Goal: Task Accomplishment & Management: Manage account settings

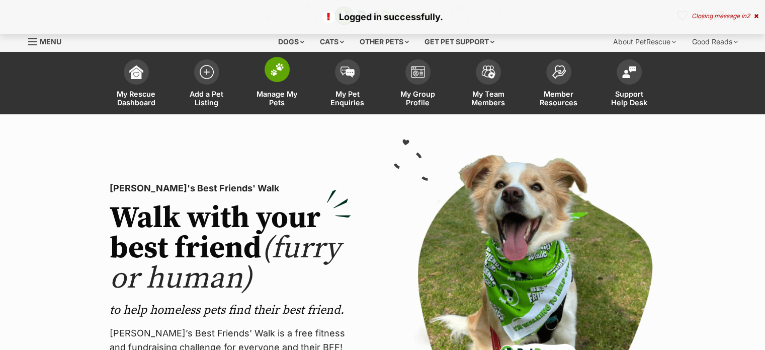
click at [280, 72] on img at bounding box center [277, 69] width 14 height 13
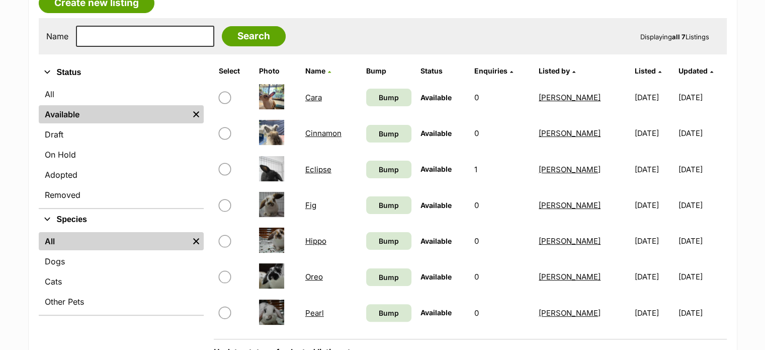
scroll to position [209, 0]
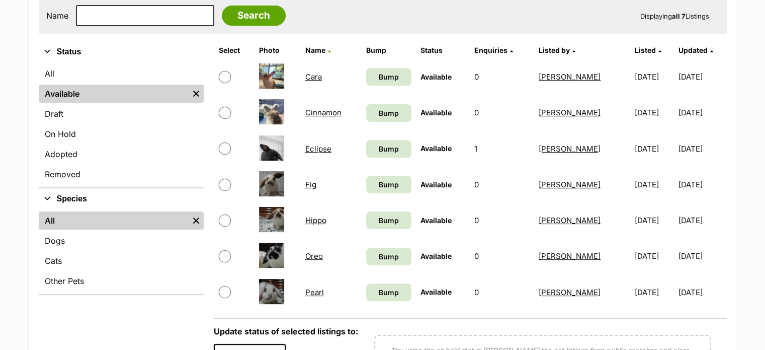
click at [311, 290] on link "Pearl" at bounding box center [314, 292] width 19 height 10
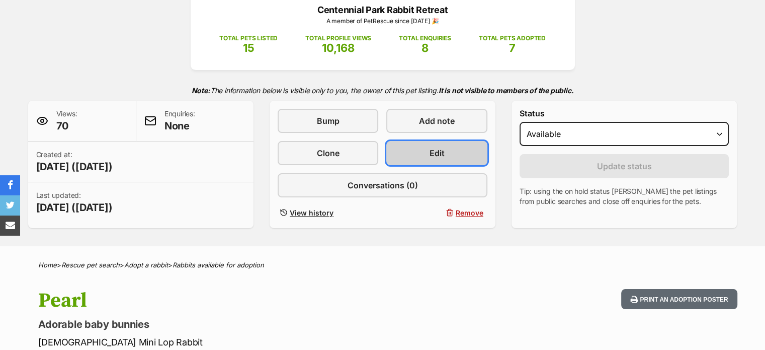
click at [424, 148] on link "Edit" at bounding box center [436, 153] width 101 height 24
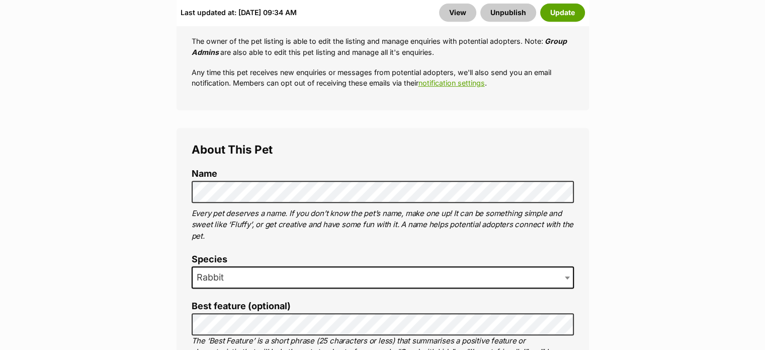
scroll to position [470, 0]
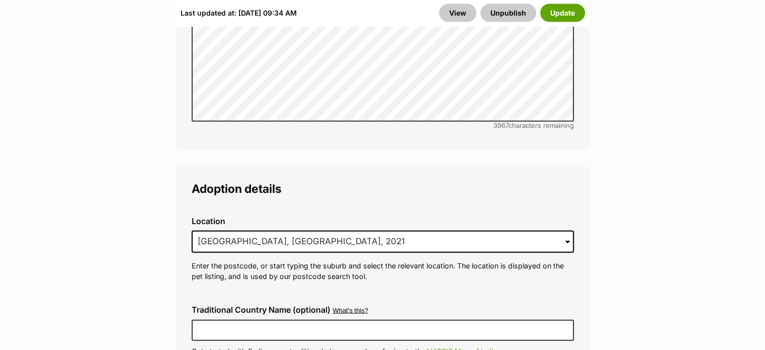
scroll to position [2327, 0]
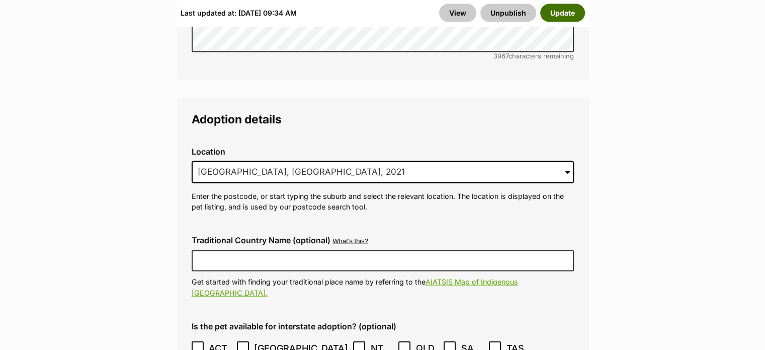
click at [564, 7] on button "Update" at bounding box center [562, 13] width 45 height 18
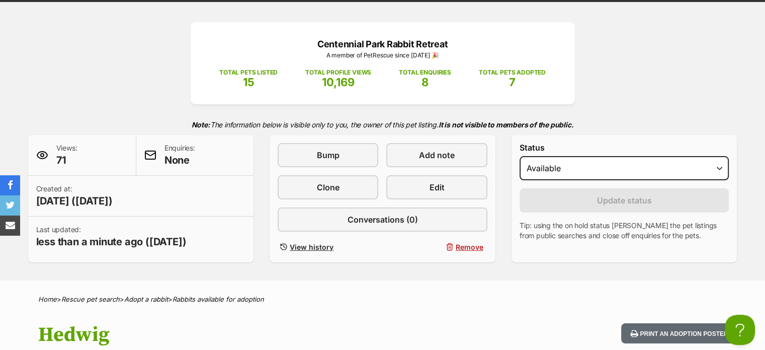
scroll to position [112, 0]
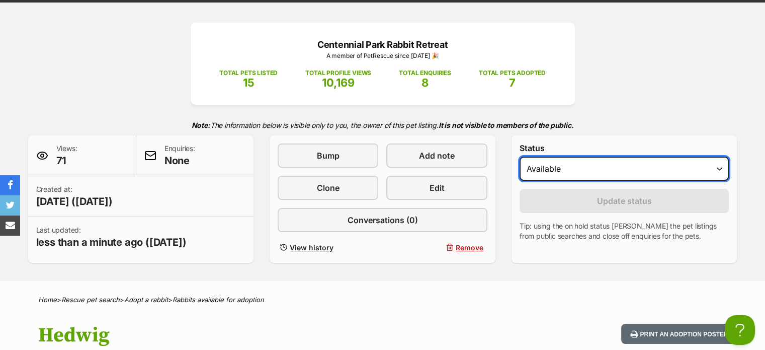
click at [567, 167] on select "Draft Available On hold Adopted" at bounding box center [625, 168] width 210 height 24
select select "rehomed"
click at [520, 156] on select "Draft Available On hold Adopted" at bounding box center [625, 168] width 210 height 24
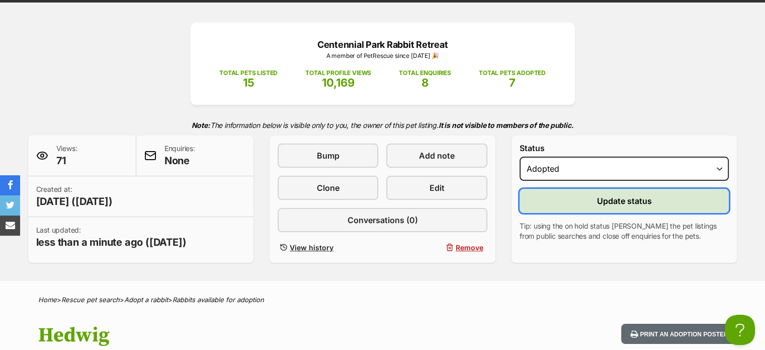
click at [606, 201] on span "Update status" at bounding box center [624, 201] width 55 height 12
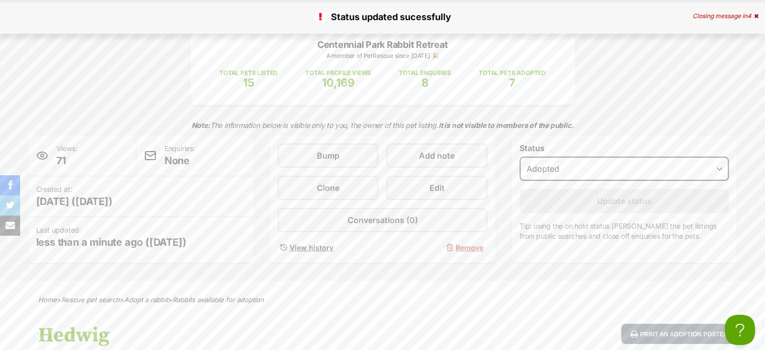
scroll to position [0, 0]
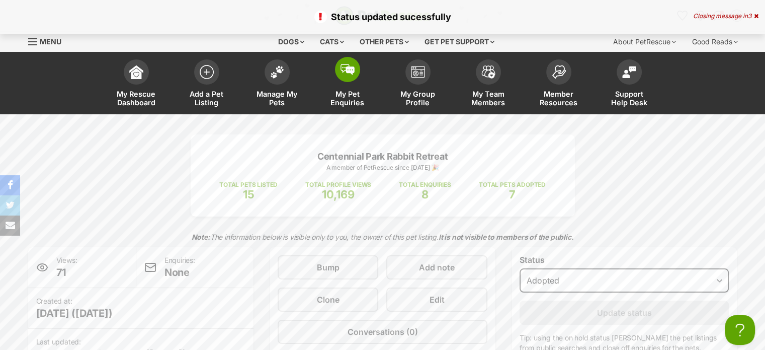
click at [346, 64] on img at bounding box center [348, 69] width 14 height 11
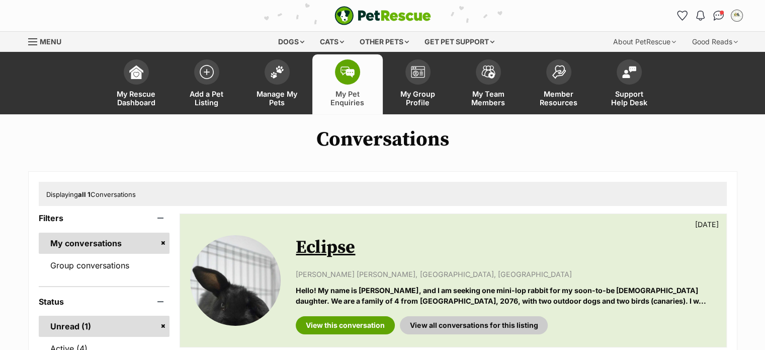
click at [273, 73] on img at bounding box center [277, 71] width 14 height 13
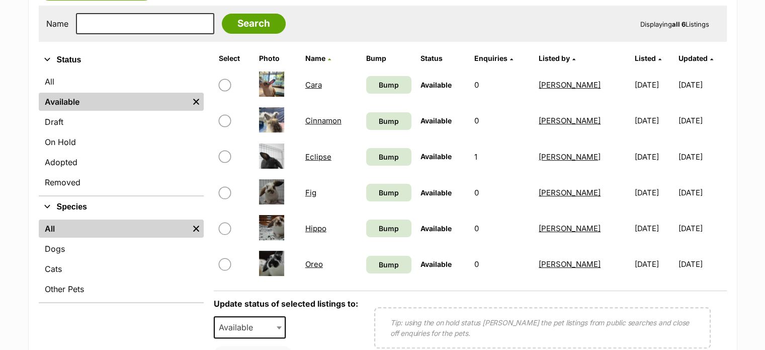
scroll to position [210, 0]
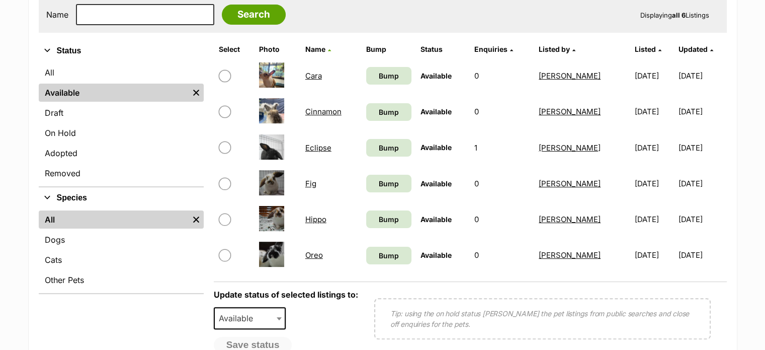
click at [319, 144] on link "Eclipse" at bounding box center [318, 148] width 26 height 10
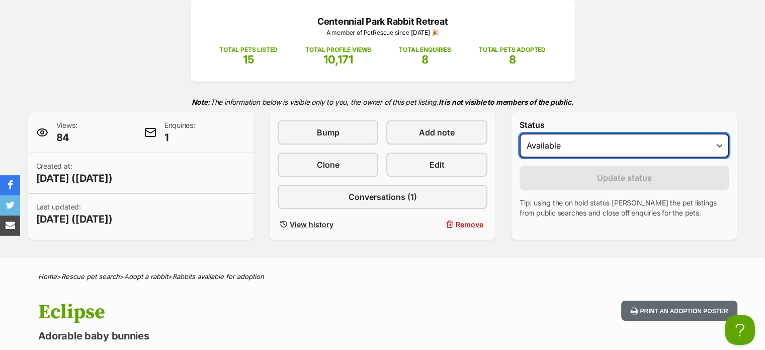
click at [579, 144] on select "Draft - not available as listing has enquires Available On hold Adopted" at bounding box center [625, 145] width 210 height 24
select select "rehomed"
click at [520, 133] on select "Draft - not available as listing has enquires Available On hold Adopted" at bounding box center [625, 145] width 210 height 24
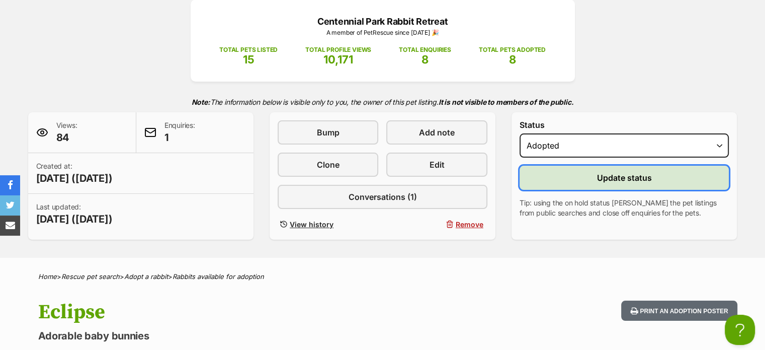
click at [612, 179] on span "Update status" at bounding box center [624, 178] width 55 height 12
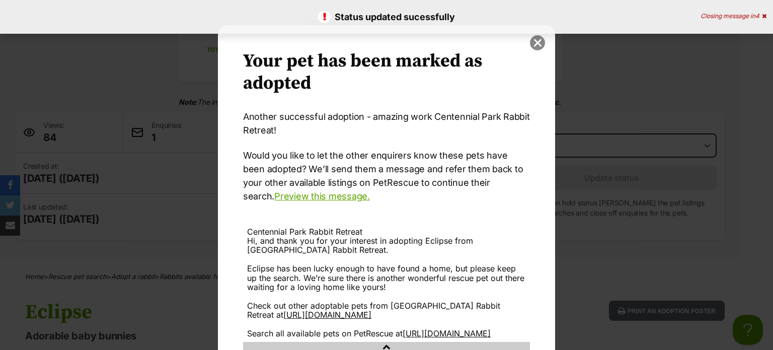
click at [535, 36] on button "close" at bounding box center [537, 42] width 15 height 15
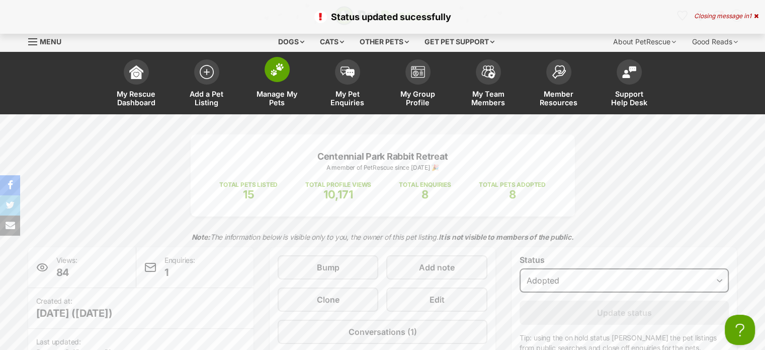
click at [282, 71] on img at bounding box center [277, 69] width 14 height 13
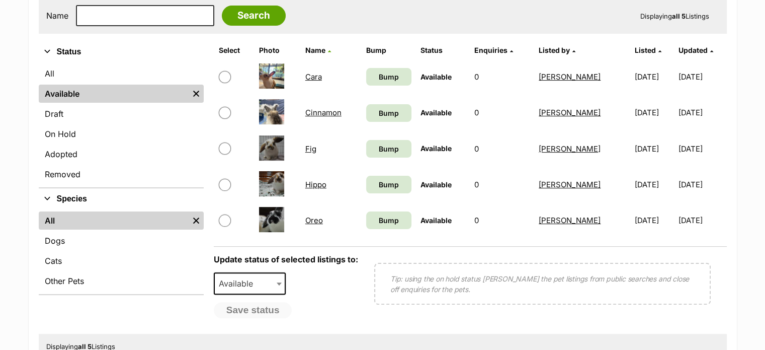
click at [313, 221] on link "Oreo" at bounding box center [314, 220] width 18 height 10
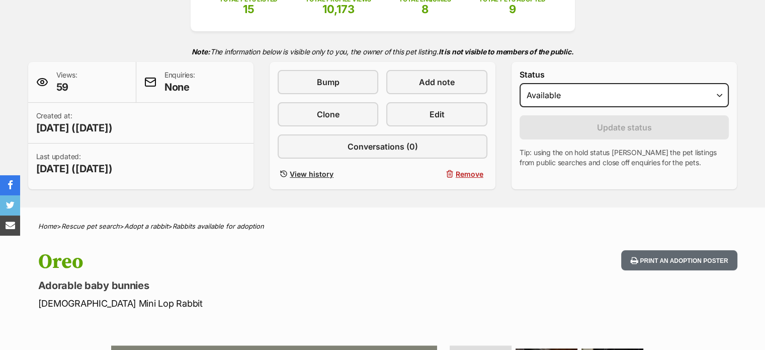
scroll to position [187, 0]
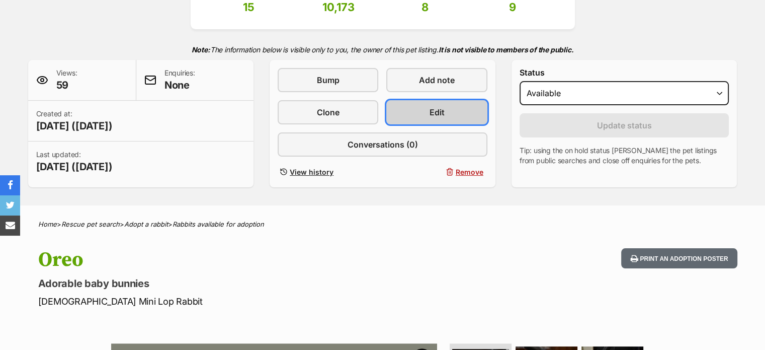
click at [440, 115] on span "Edit" at bounding box center [437, 112] width 15 height 12
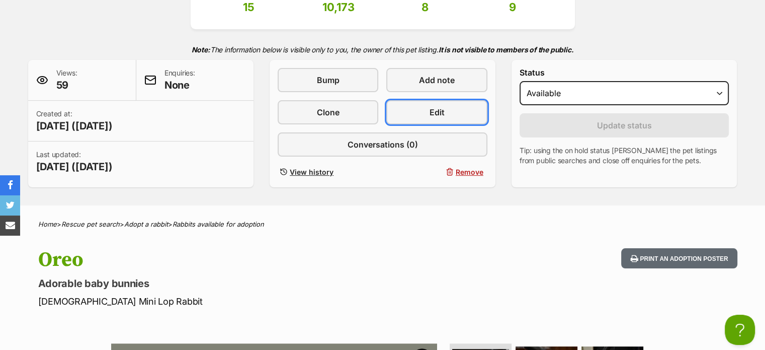
scroll to position [0, 0]
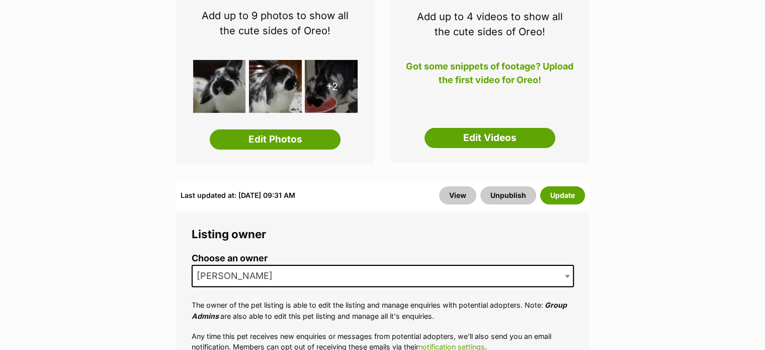
click at [238, 276] on span "[PERSON_NAME]" at bounding box center [238, 276] width 90 height 14
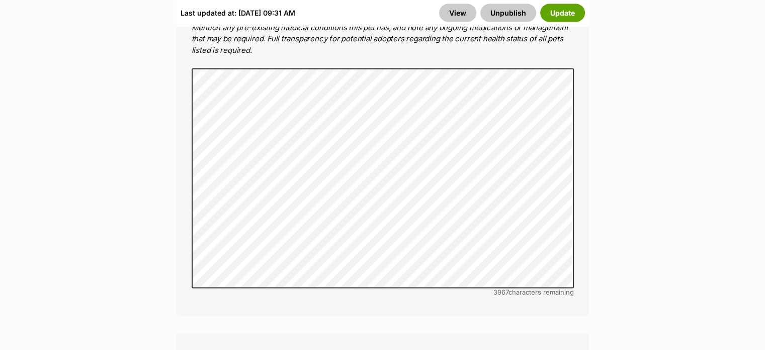
scroll to position [2153, 0]
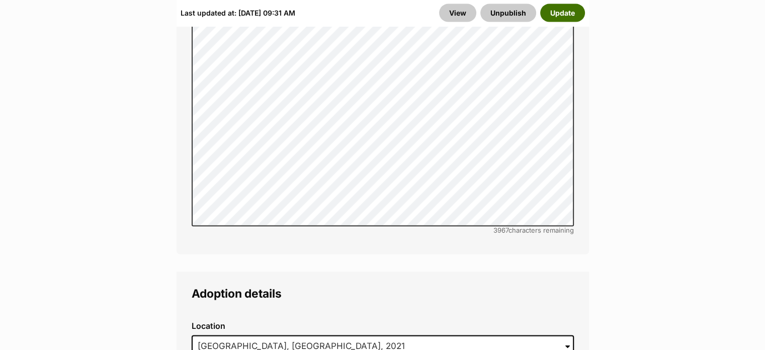
click at [565, 15] on button "Update" at bounding box center [562, 13] width 45 height 18
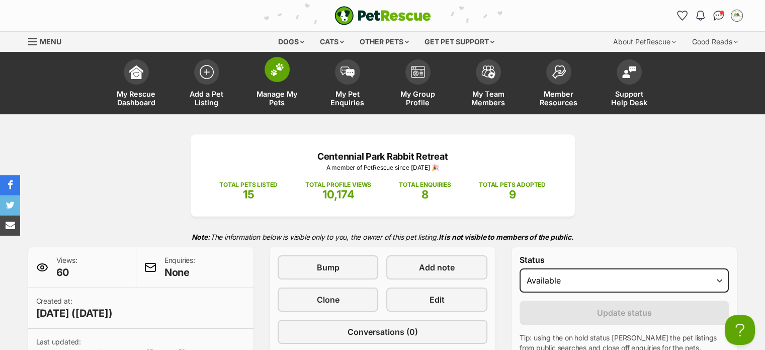
click at [273, 72] on img at bounding box center [277, 69] width 14 height 13
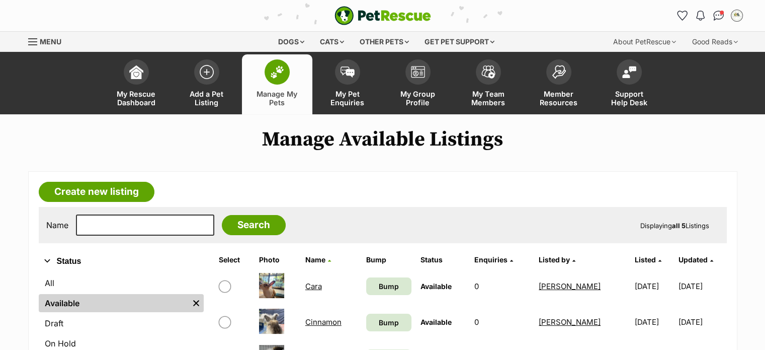
scroll to position [200, 0]
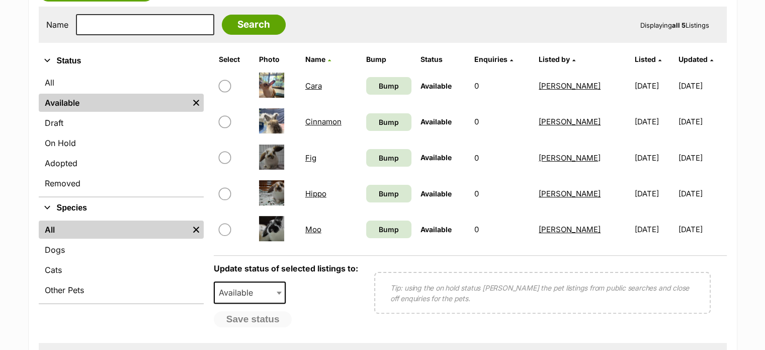
click at [312, 191] on link "Hippo" at bounding box center [315, 194] width 21 height 10
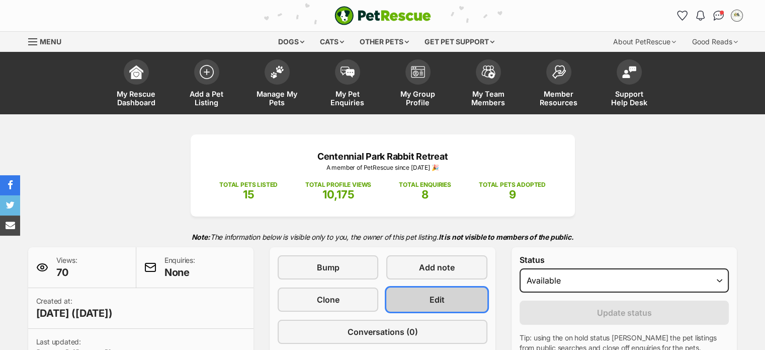
click at [413, 293] on link "Edit" at bounding box center [436, 299] width 101 height 24
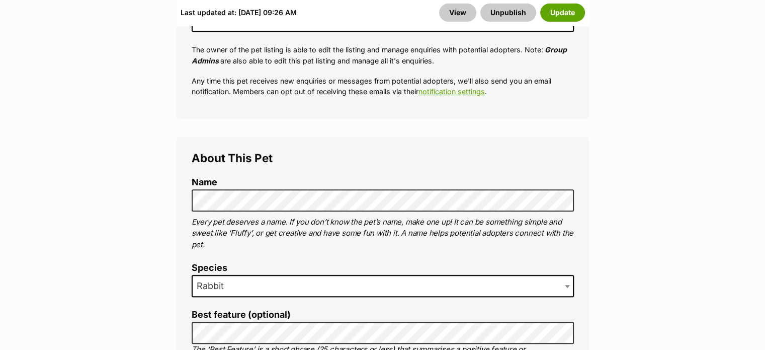
scroll to position [473, 0]
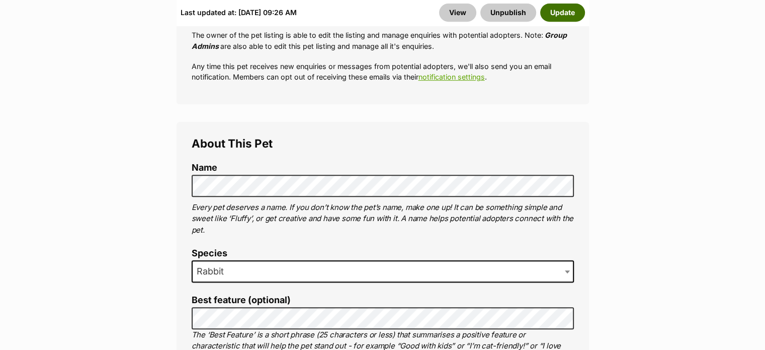
click at [549, 14] on button "Update" at bounding box center [562, 13] width 45 height 18
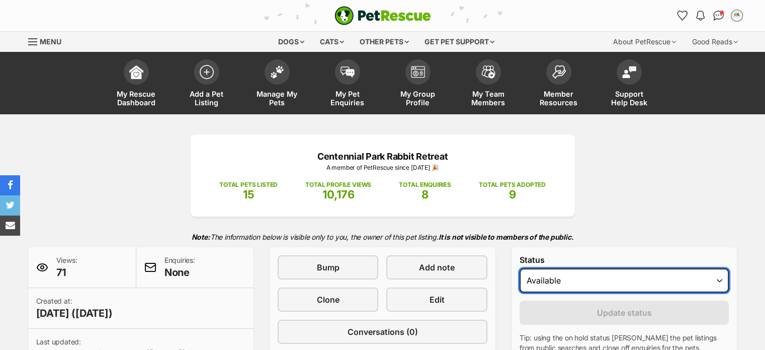
click at [635, 284] on select "Draft Available On hold Adopted" at bounding box center [625, 280] width 210 height 24
select select "rehomed"
click at [520, 268] on select "Draft Available On hold Adopted" at bounding box center [625, 280] width 210 height 24
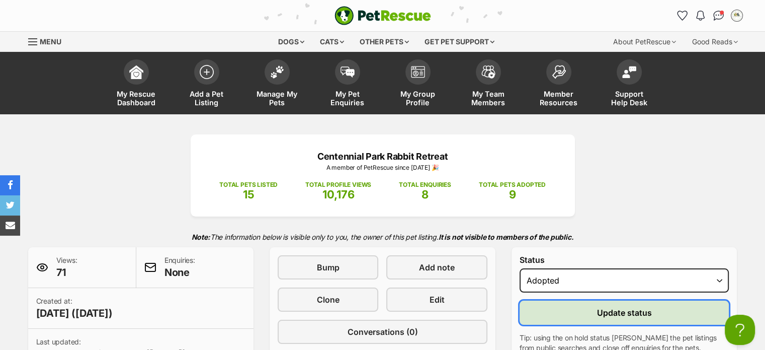
click at [597, 306] on span "Update status" at bounding box center [624, 312] width 55 height 12
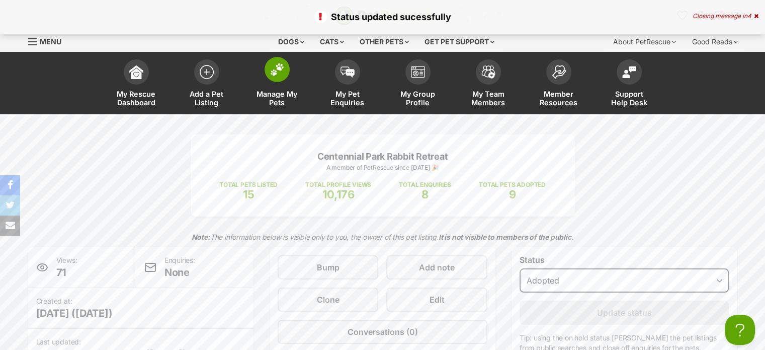
click at [282, 78] on span at bounding box center [277, 69] width 25 height 25
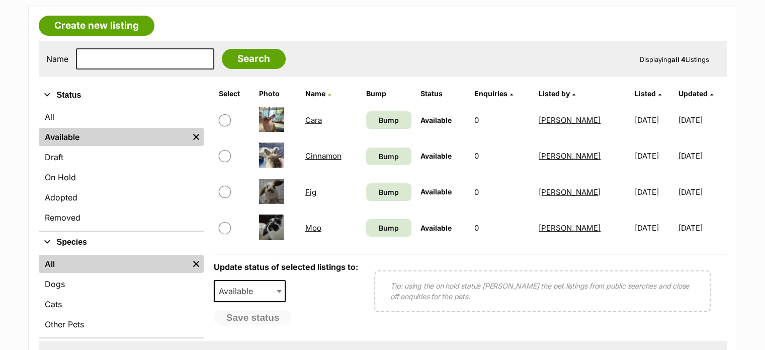
click at [310, 191] on link "Fig" at bounding box center [310, 192] width 11 height 10
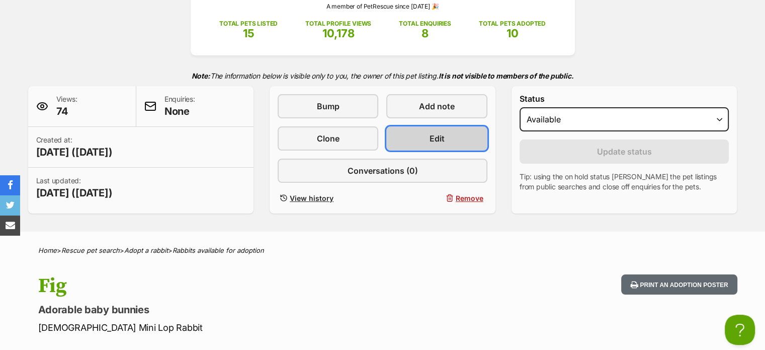
click at [413, 144] on link "Edit" at bounding box center [436, 138] width 101 height 24
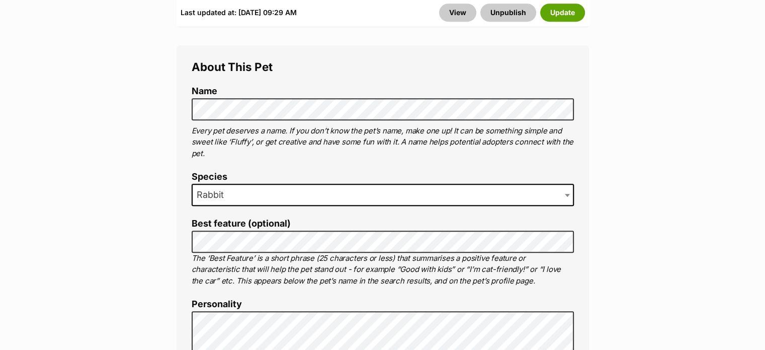
scroll to position [551, 0]
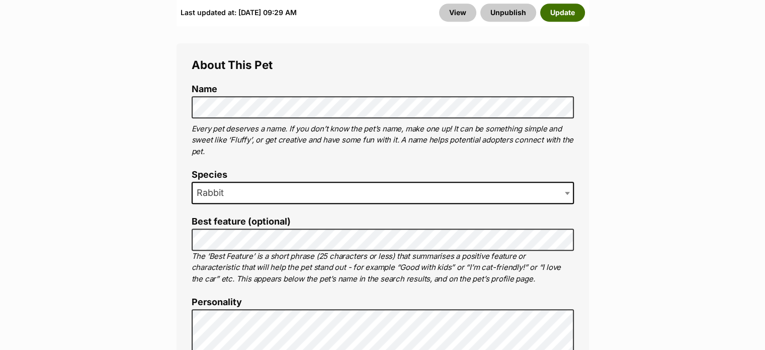
click at [563, 8] on button "Update" at bounding box center [562, 13] width 45 height 18
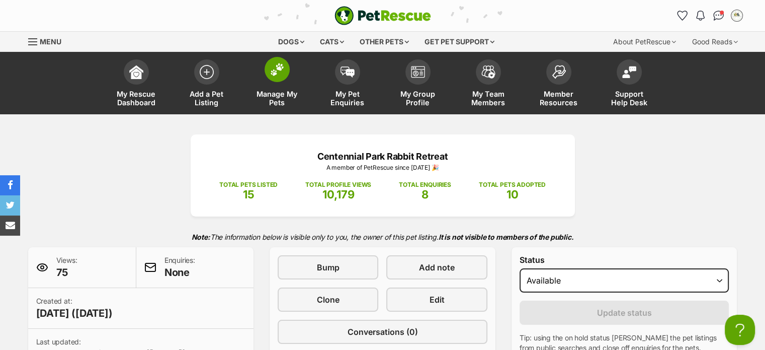
click at [277, 71] on img at bounding box center [277, 69] width 14 height 13
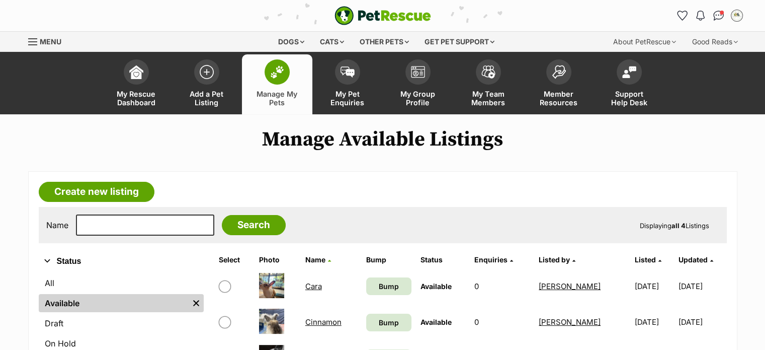
scroll to position [205, 0]
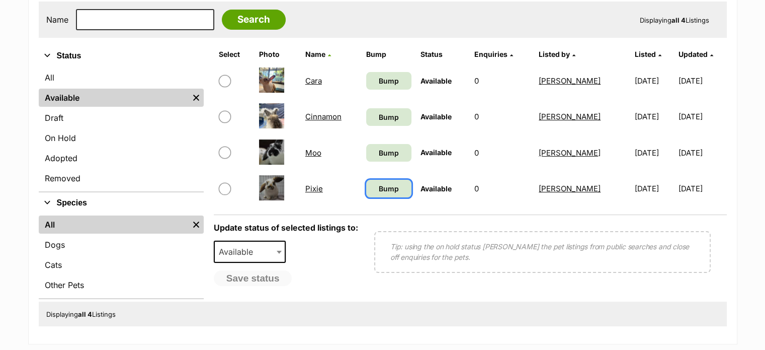
click at [381, 194] on link "Bump" at bounding box center [388, 189] width 45 height 18
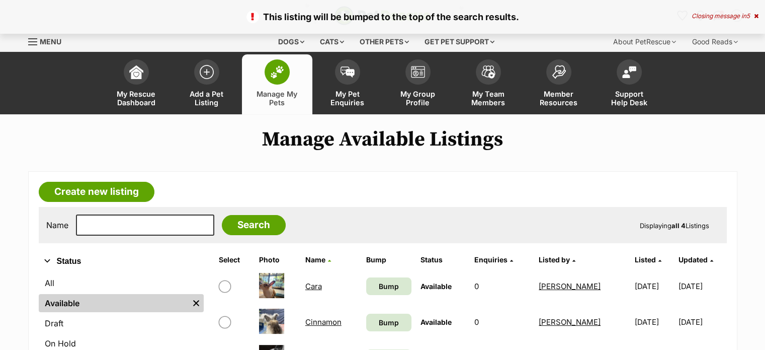
scroll to position [94, 0]
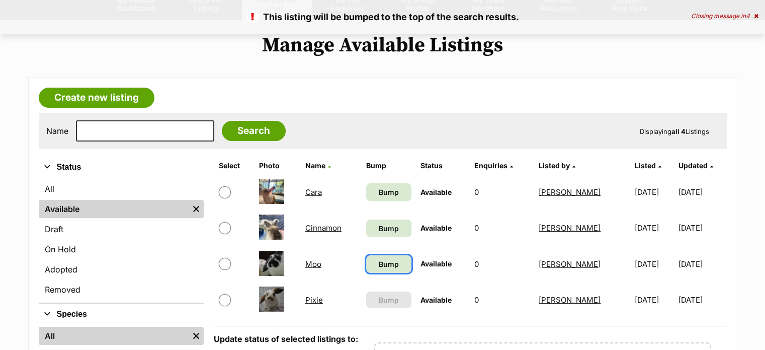
click at [379, 266] on span "Bump" at bounding box center [389, 264] width 20 height 11
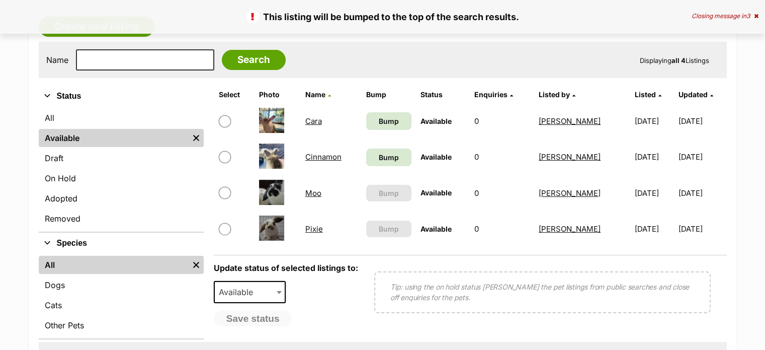
click at [310, 156] on link "Cinnamon" at bounding box center [323, 157] width 36 height 10
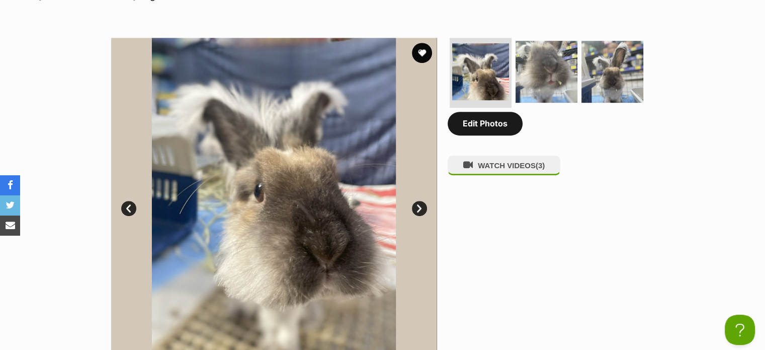
click at [477, 128] on link "Edit Photos" at bounding box center [485, 123] width 75 height 23
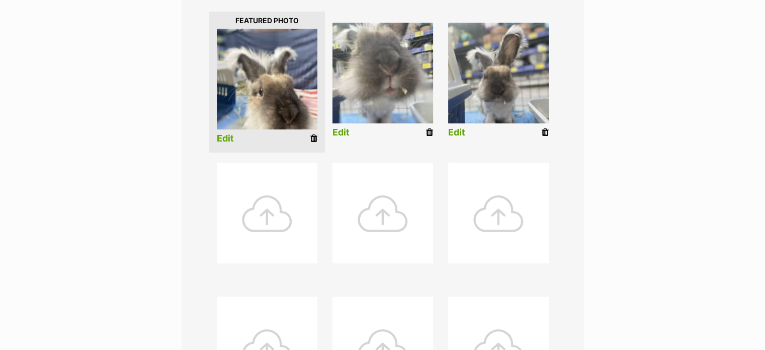
scroll to position [251, 0]
click at [431, 132] on icon at bounding box center [429, 131] width 7 height 9
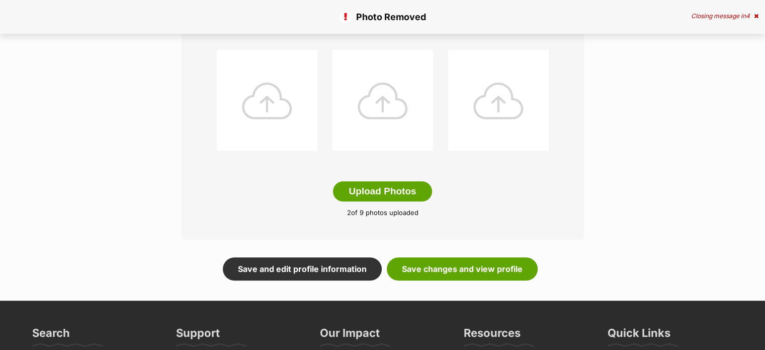
scroll to position [473, 0]
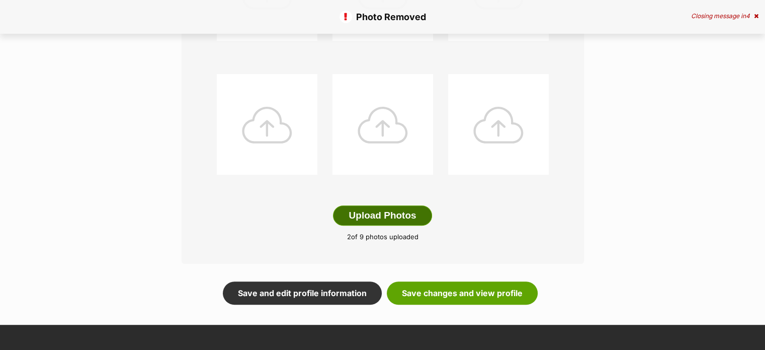
click at [388, 213] on button "Upload Photos" at bounding box center [382, 215] width 99 height 20
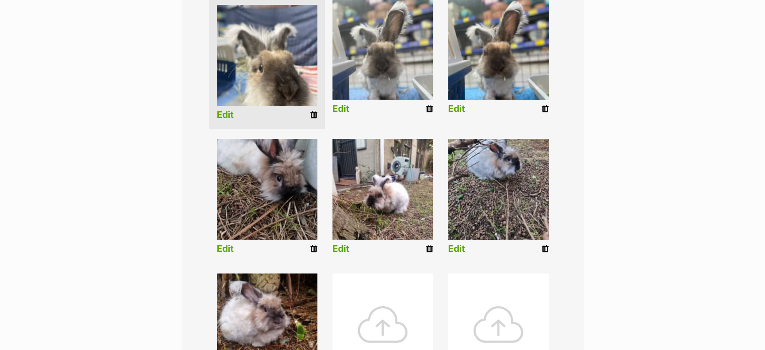
scroll to position [274, 0]
click at [429, 105] on icon at bounding box center [429, 109] width 7 height 9
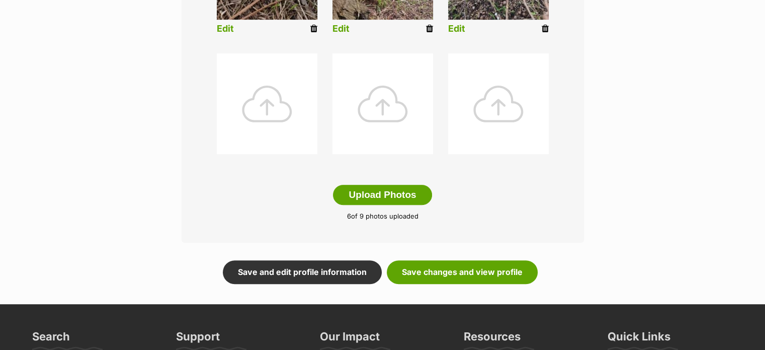
scroll to position [507, 0]
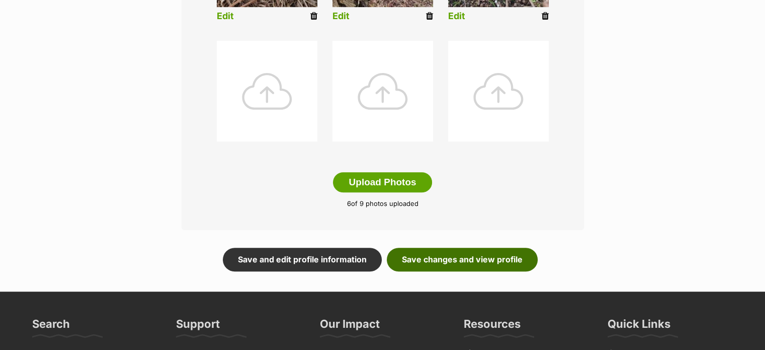
click at [484, 259] on link "Save changes and view profile" at bounding box center [462, 258] width 151 height 23
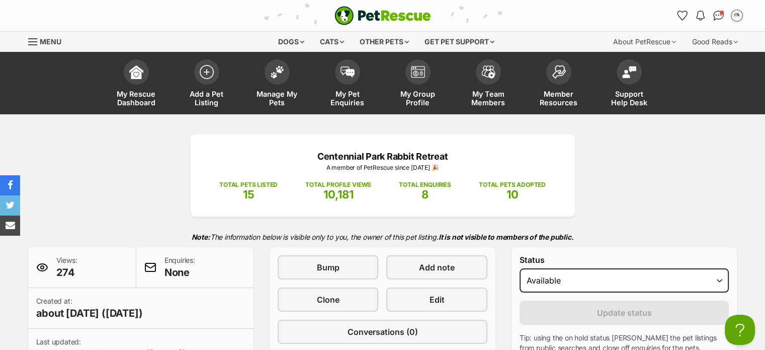
scroll to position [60, 0]
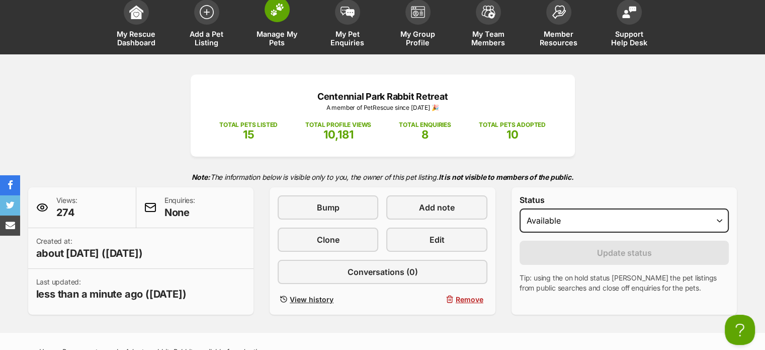
click at [282, 23] on link "Manage My Pets" at bounding box center [277, 24] width 70 height 60
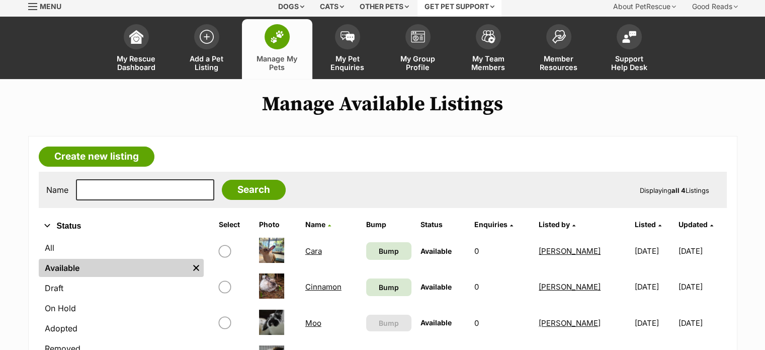
scroll to position [14, 0]
